Goal: Task Accomplishment & Management: Manage account settings

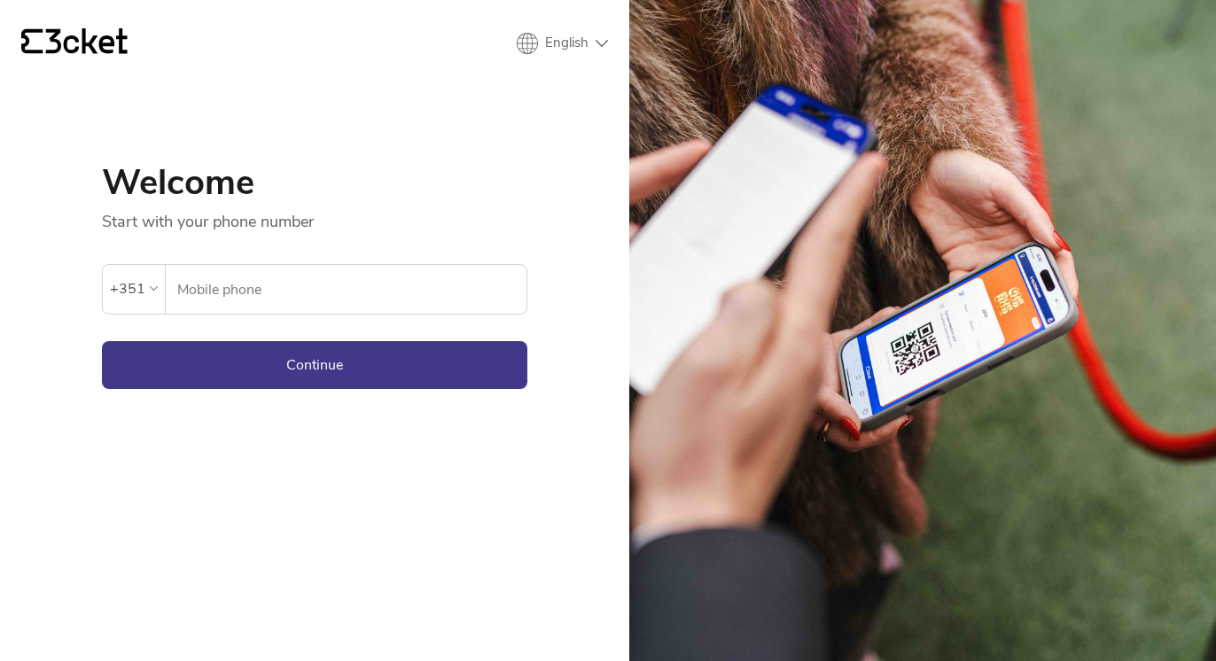
click at [138, 293] on div "+351" at bounding box center [127, 289] width 35 height 27
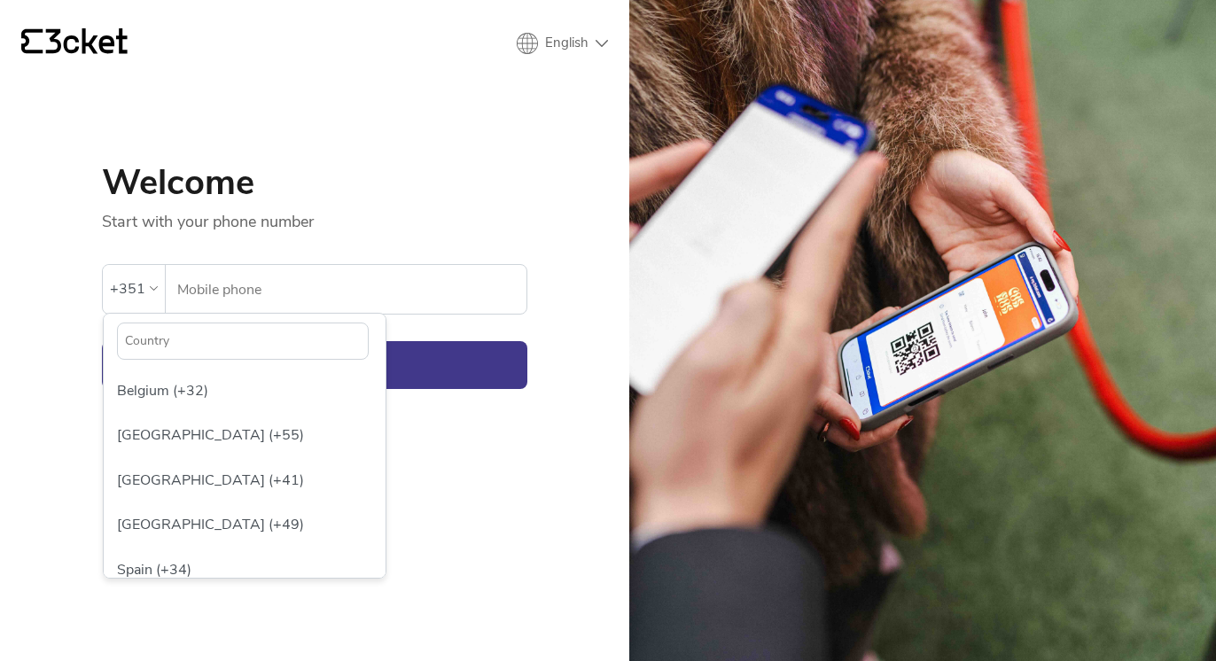
click at [257, 369] on div "Belgium (+32)" at bounding box center [244, 391] width 273 height 44
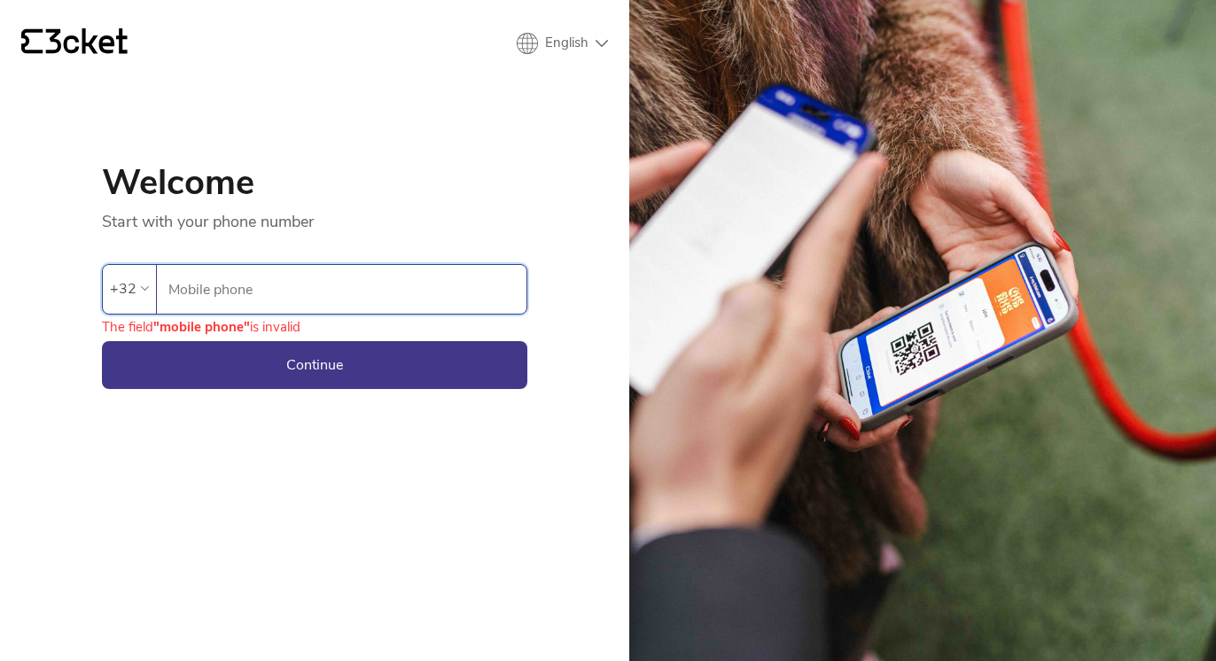
drag, startPoint x: 159, startPoint y: 290, endPoint x: 142, endPoint y: 290, distance: 17.7
click at [152, 290] on div "+32 Mobile phone" at bounding box center [314, 289] width 425 height 51
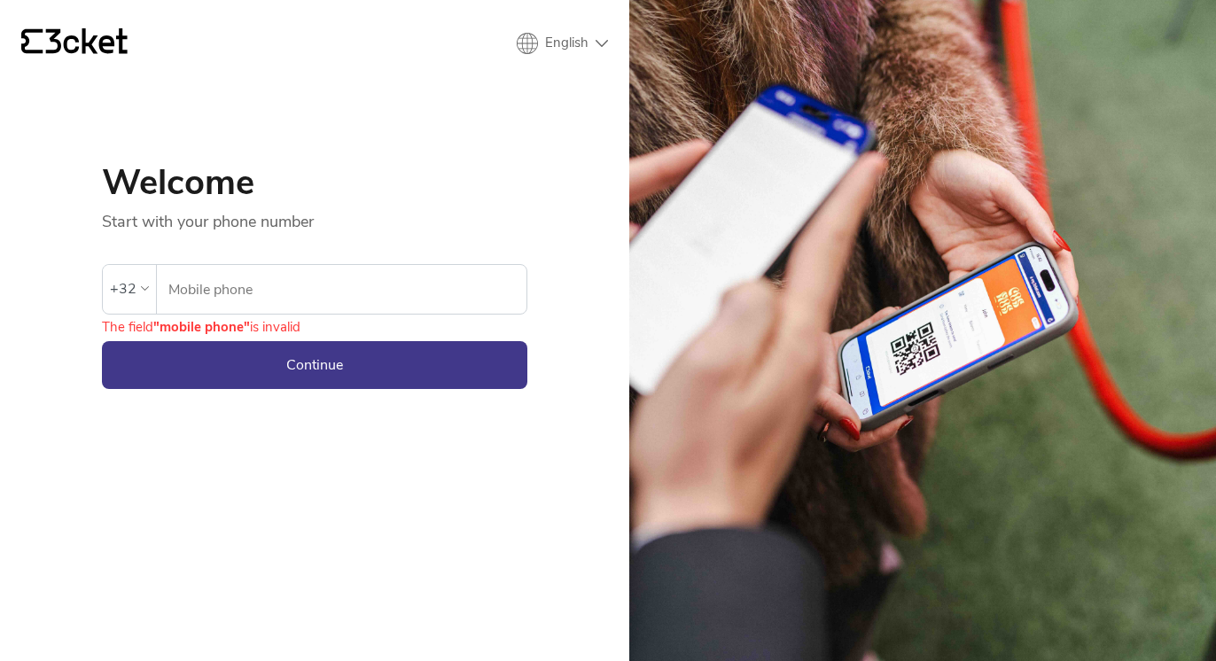
click at [135, 288] on div "+32" at bounding box center [129, 289] width 39 height 27
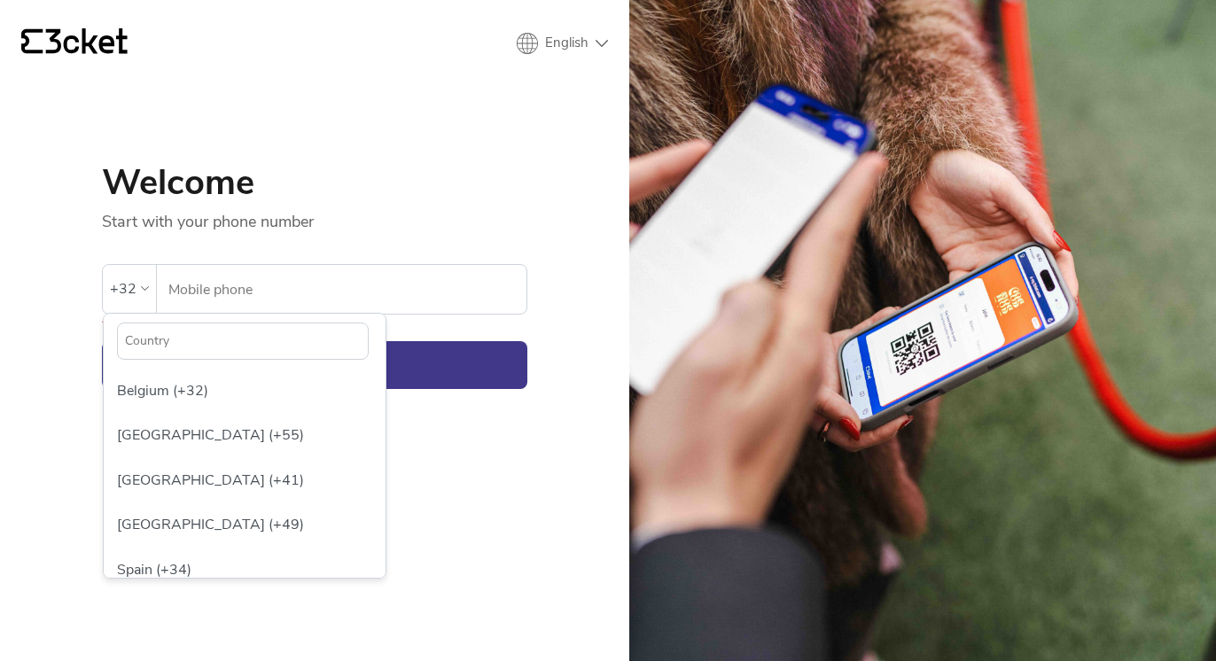
click at [200, 325] on input "text" at bounding box center [243, 341] width 252 height 37
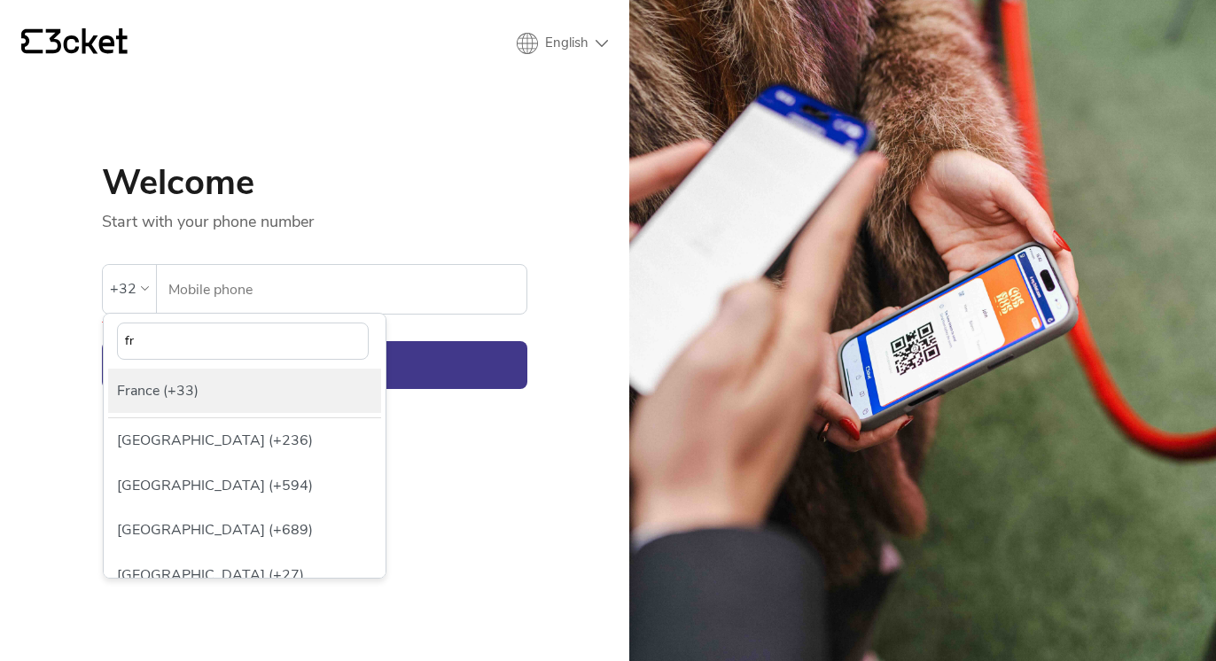
type input "fr"
click at [198, 381] on div "France (+33)" at bounding box center [244, 391] width 273 height 44
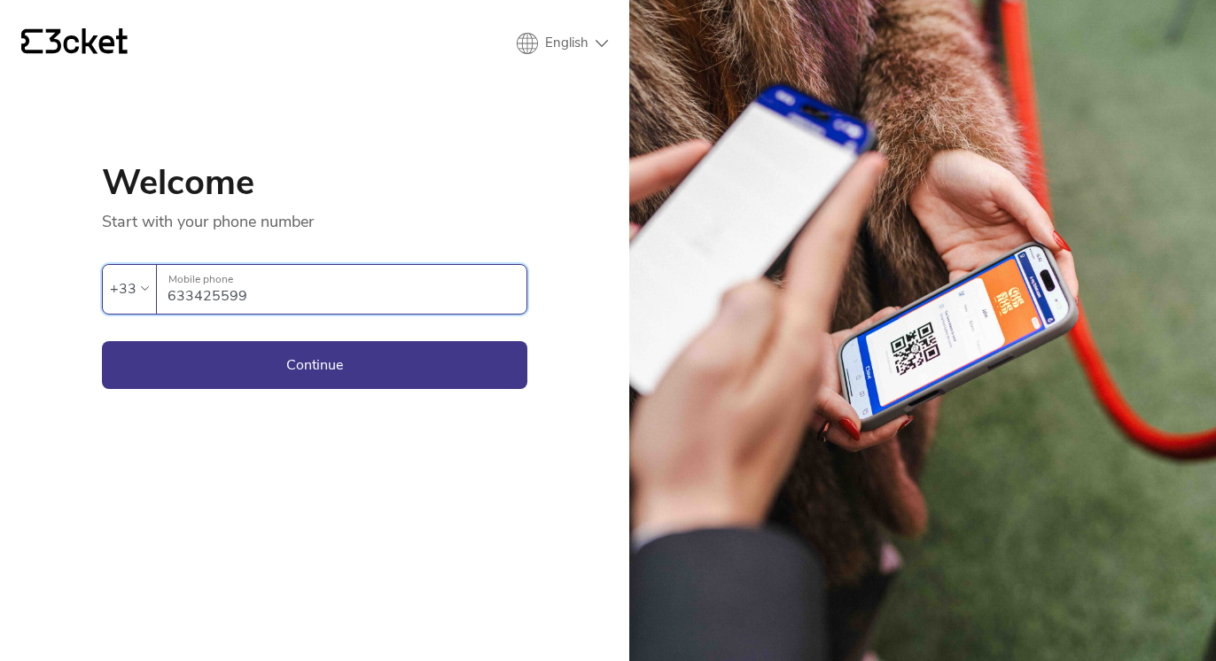
type input "633425599"
click at [408, 393] on div "{' '} English English Português Español Welcome Start with your phone number An…" at bounding box center [314, 330] width 629 height 661
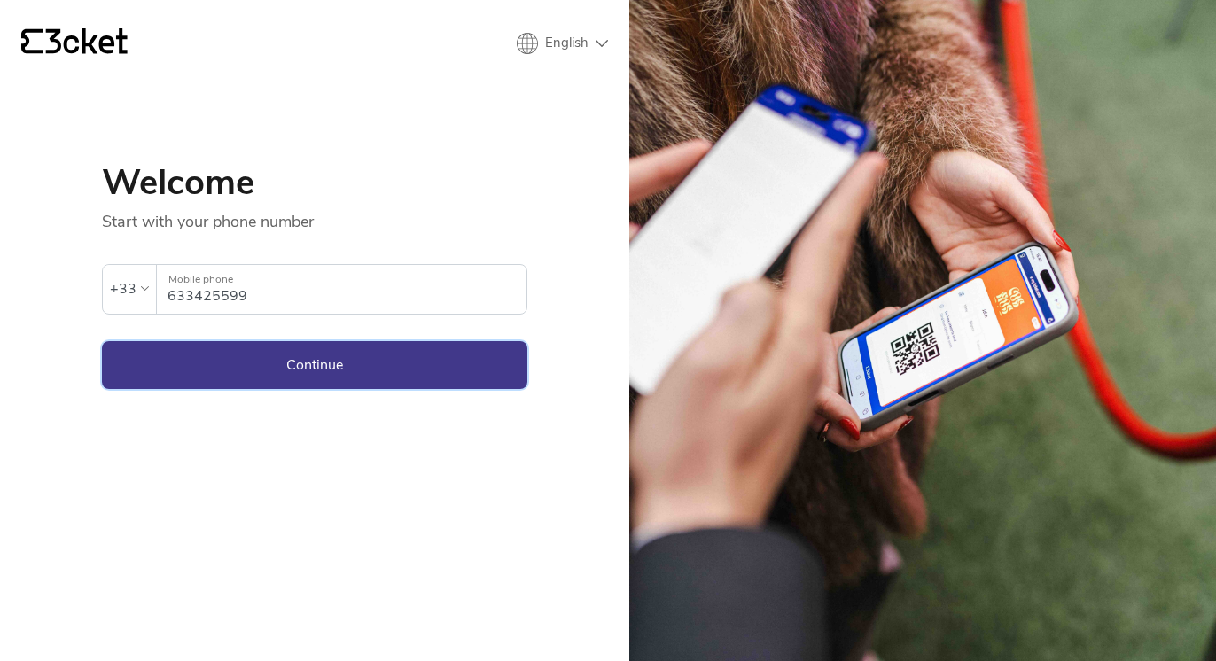
click at [404, 369] on button "Continue" at bounding box center [314, 365] width 425 height 48
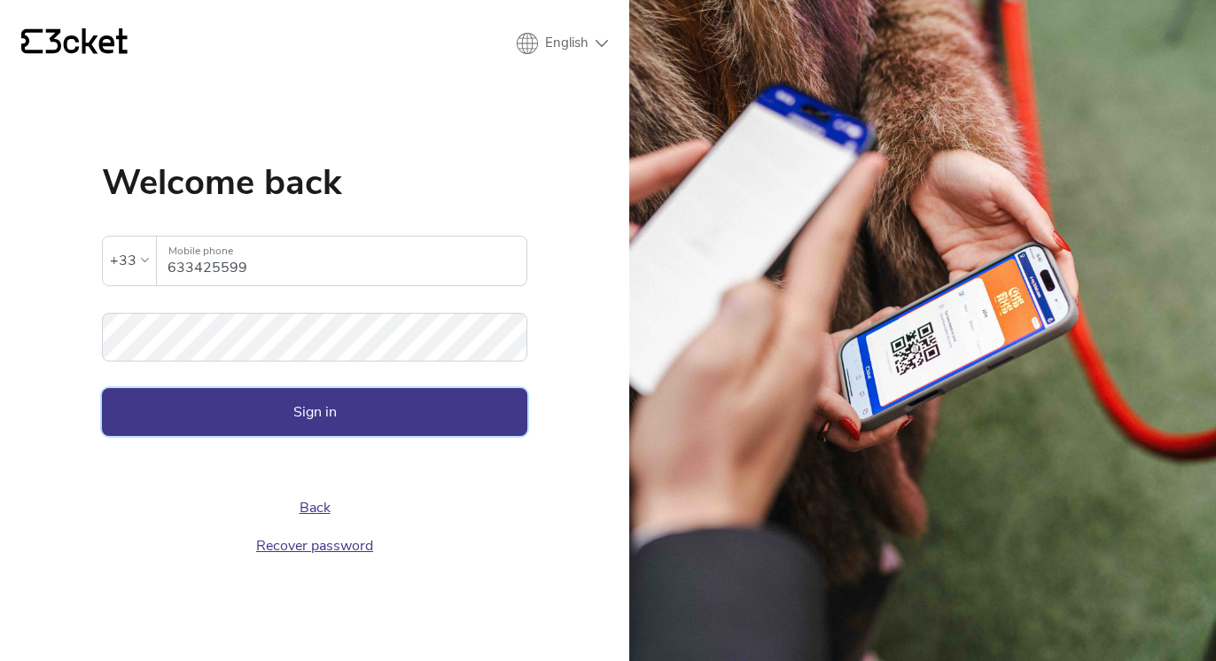
click at [335, 410] on button "Sign in" at bounding box center [314, 412] width 425 height 48
